Goal: Information Seeking & Learning: Learn about a topic

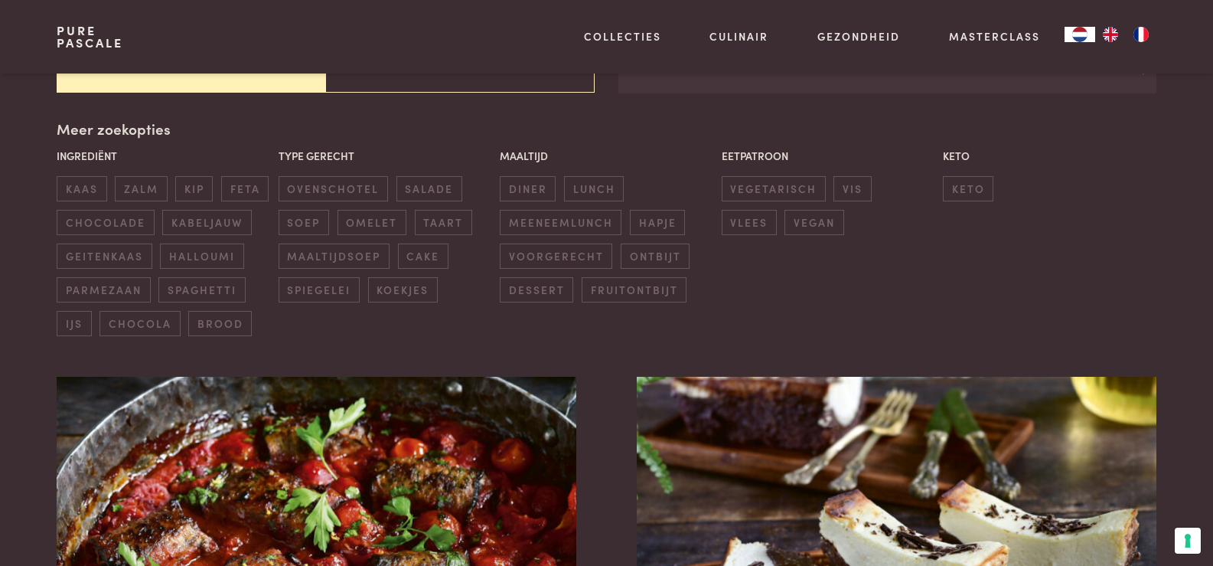
scroll to position [383, 0]
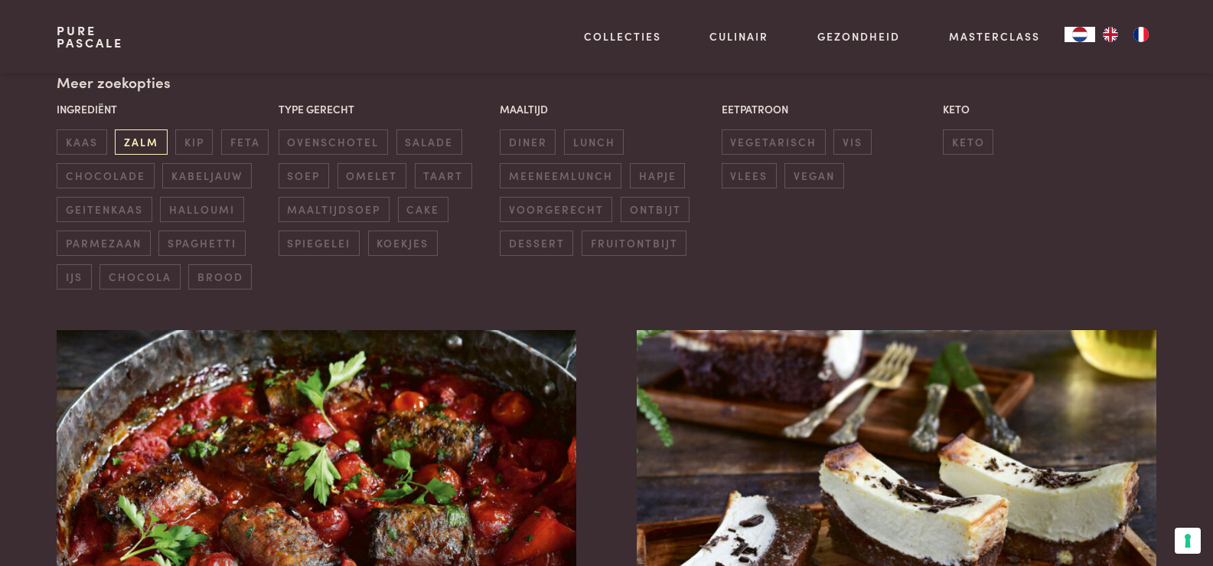
click at [152, 137] on span "zalm" at bounding box center [141, 141] width 52 height 25
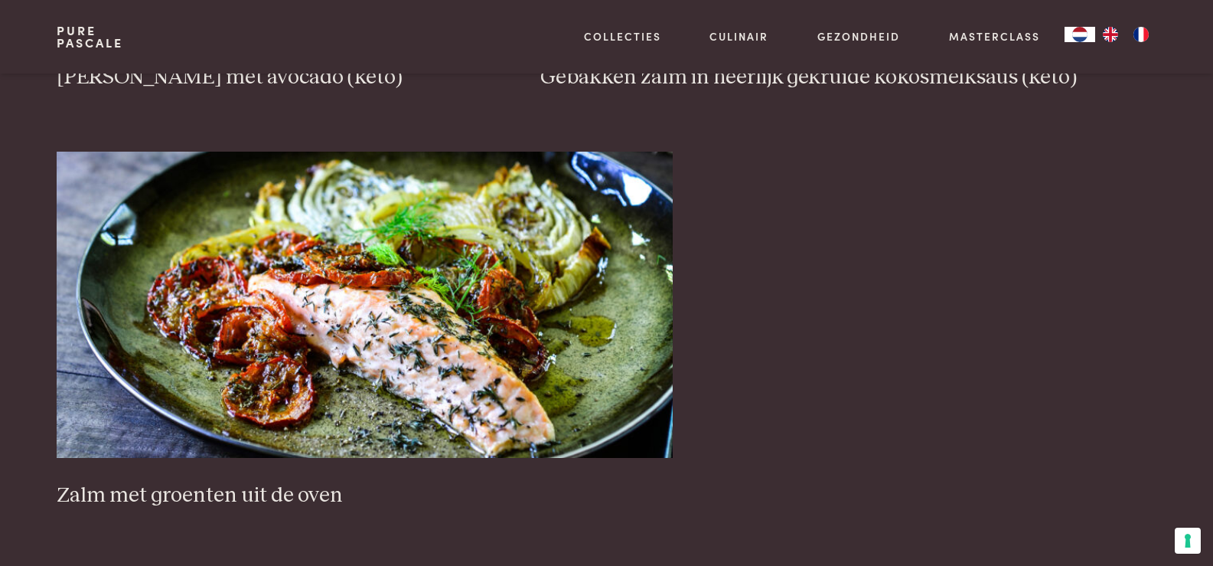
scroll to position [1423, 0]
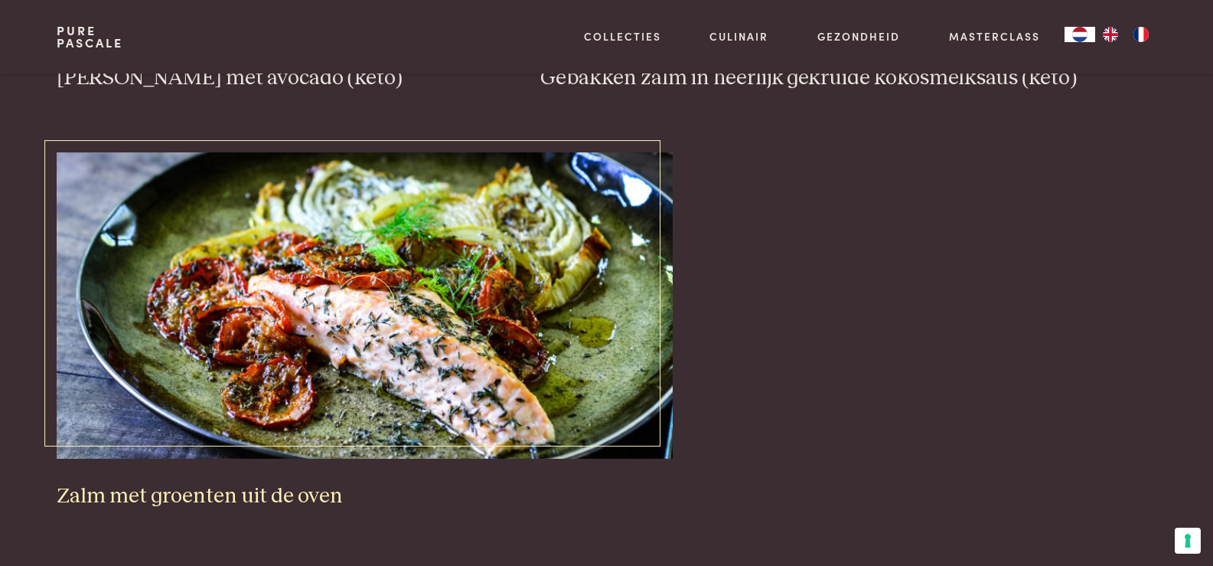
click at [406, 297] on img at bounding box center [365, 305] width 616 height 306
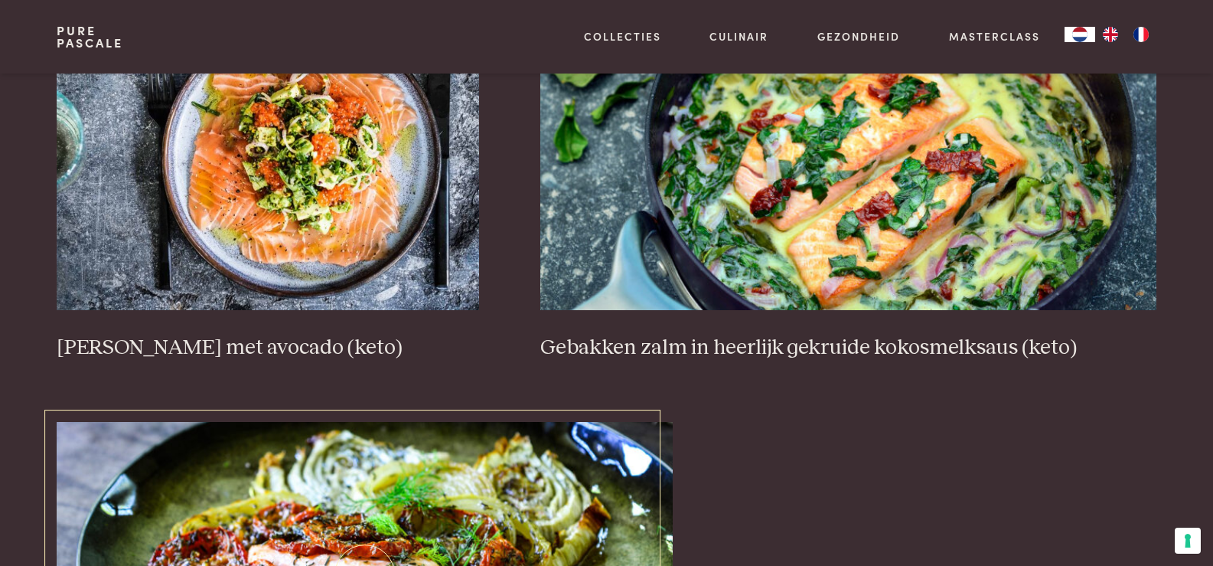
scroll to position [1040, 0]
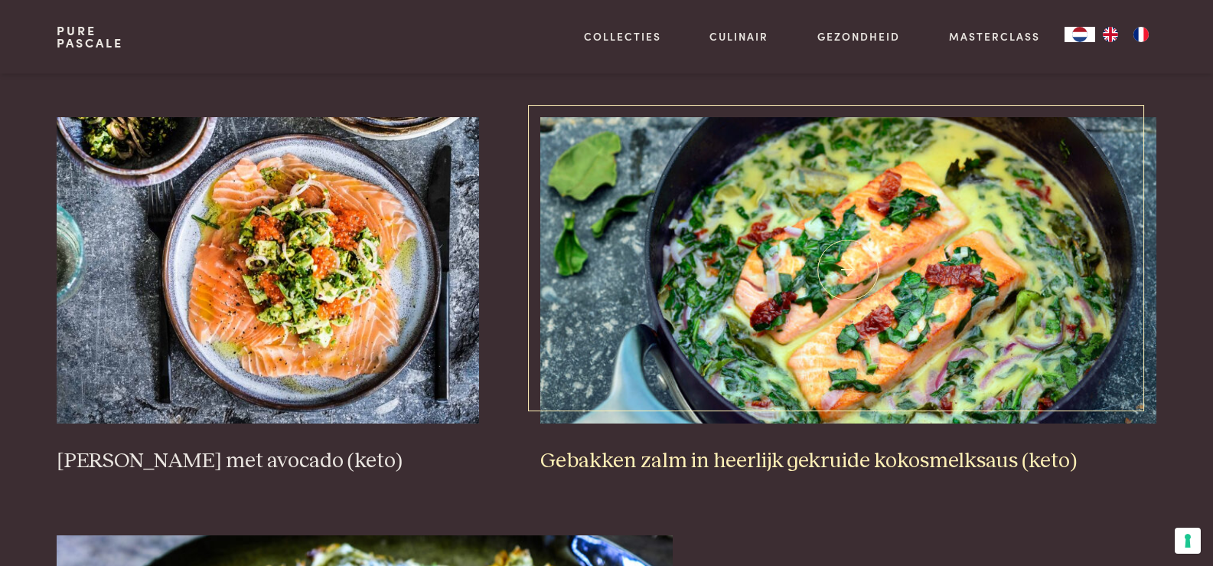
click at [850, 302] on img at bounding box center [848, 270] width 616 height 306
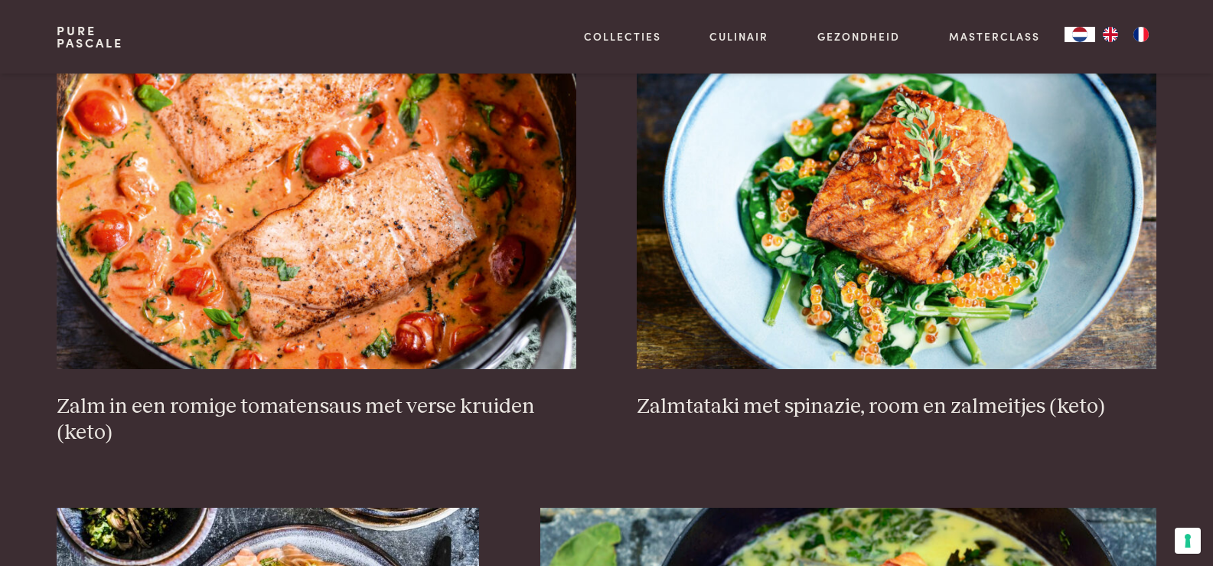
scroll to position [581, 0]
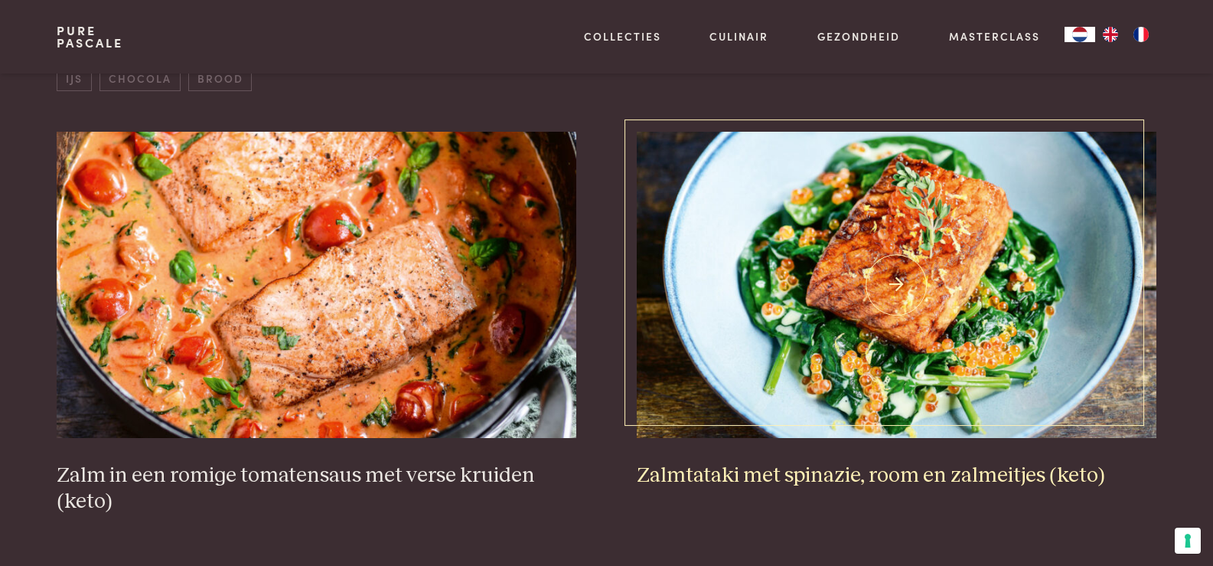
click at [857, 230] on img at bounding box center [896, 285] width 519 height 306
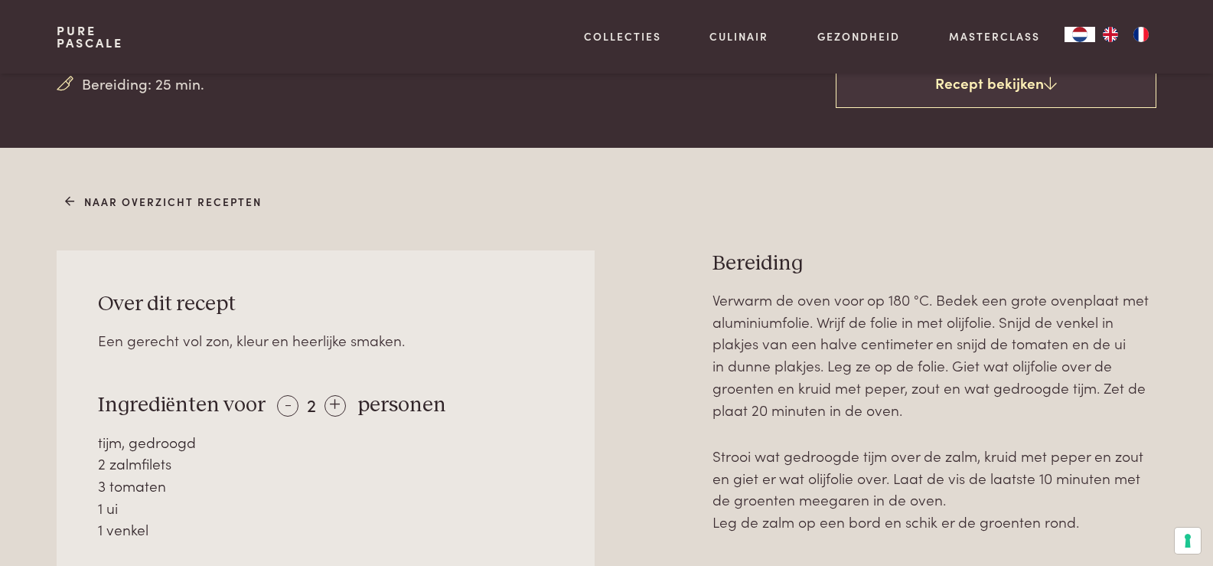
scroll to position [536, 0]
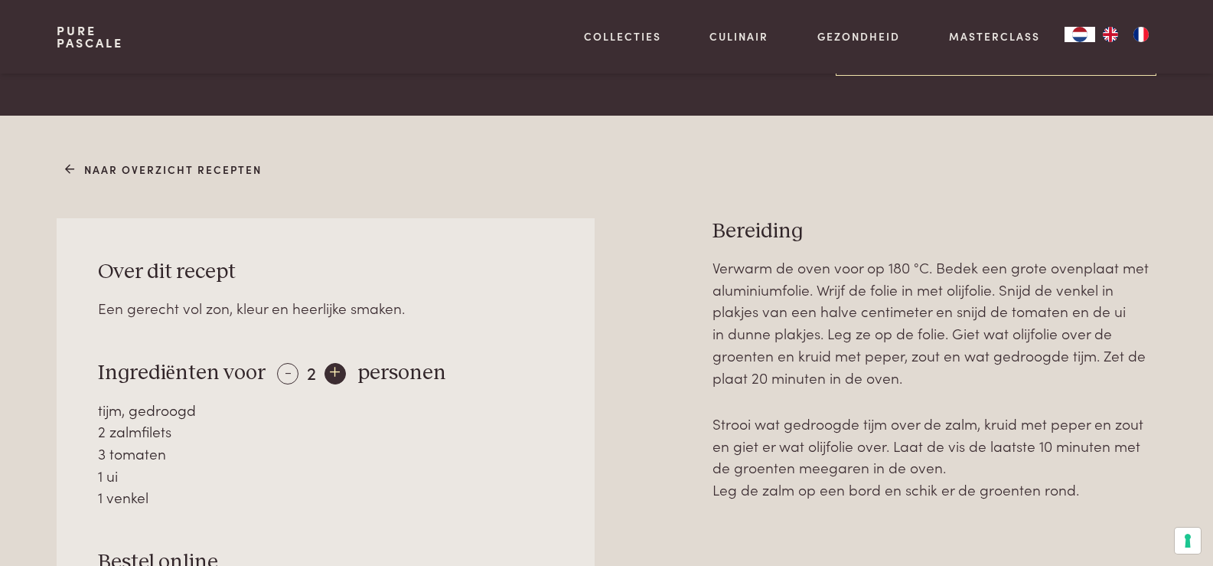
click at [335, 373] on div "+" at bounding box center [335, 373] width 21 height 21
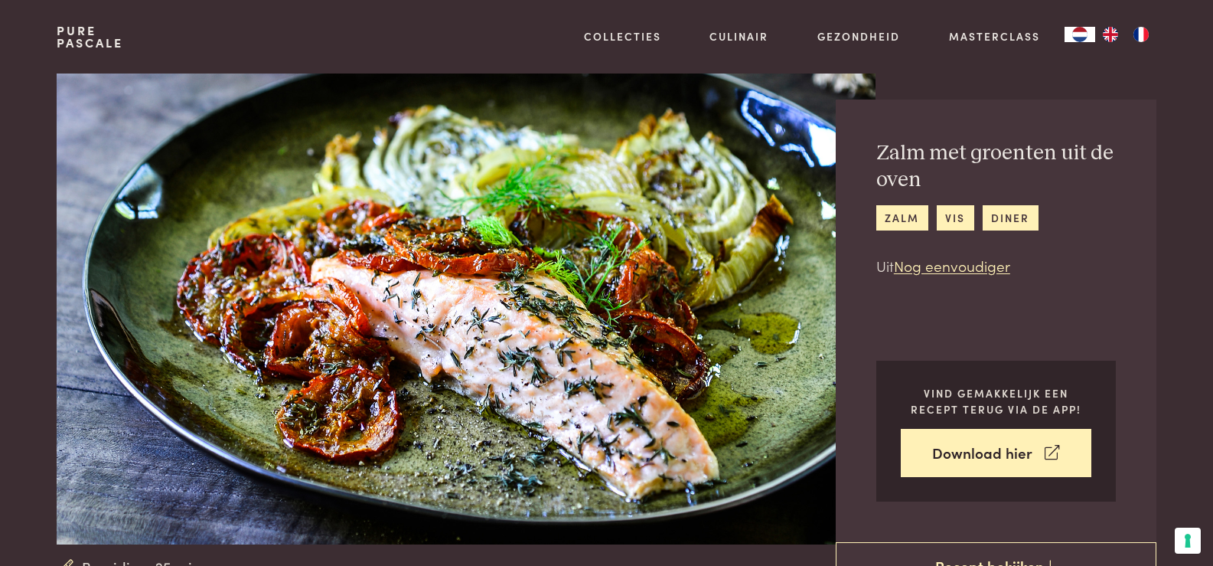
scroll to position [0, 0]
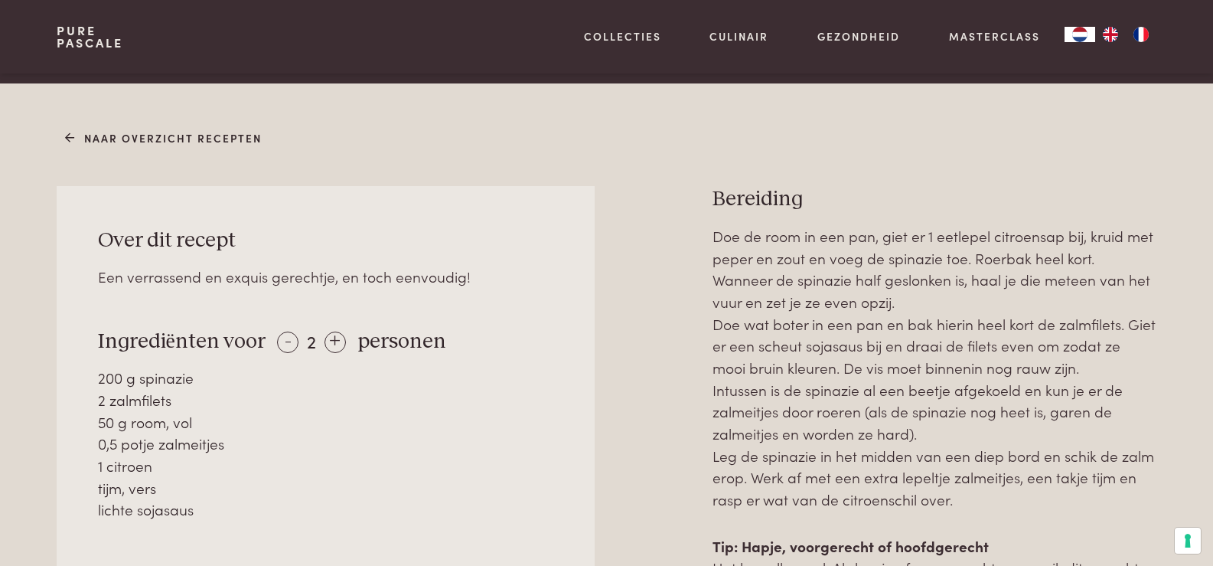
scroll to position [612, 0]
